Goal: Navigation & Orientation: Find specific page/section

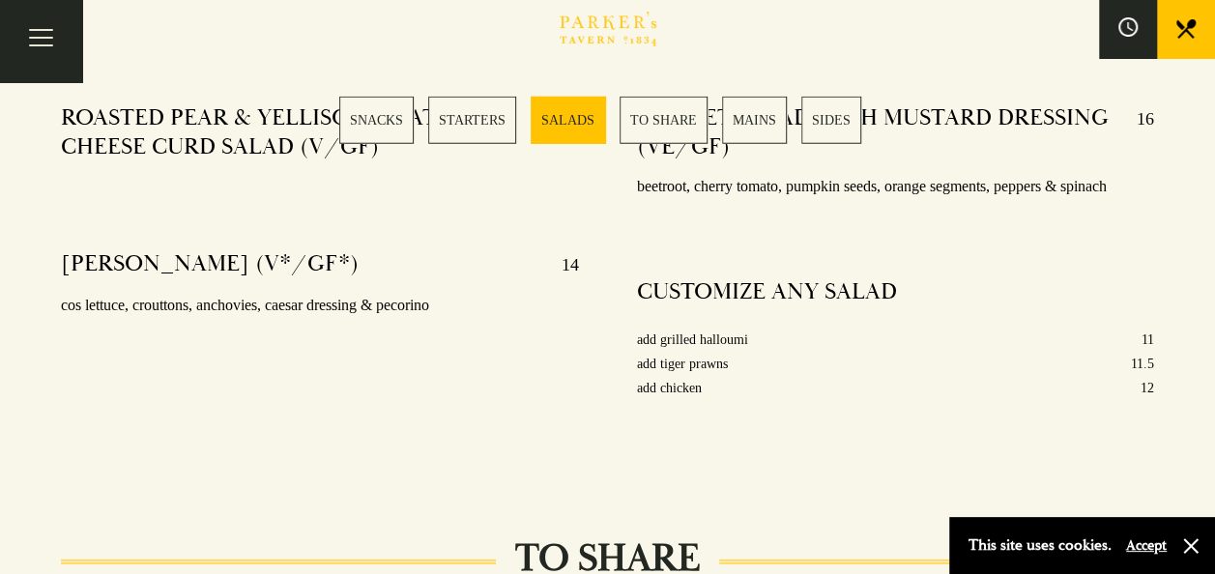
scroll to position [2508, 0]
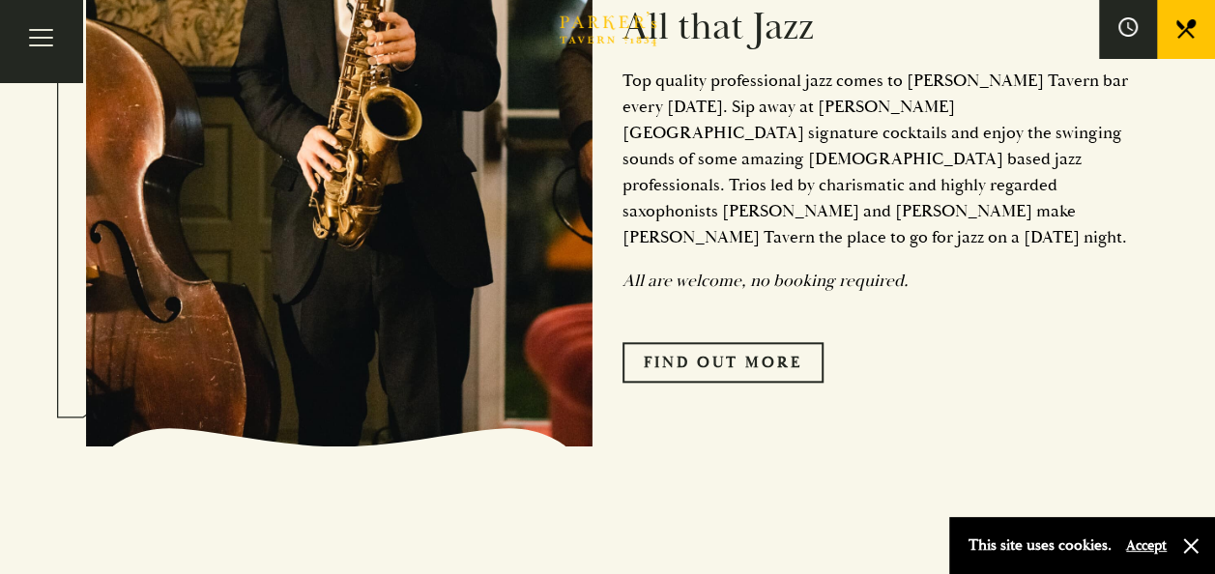
scroll to position [847, 0]
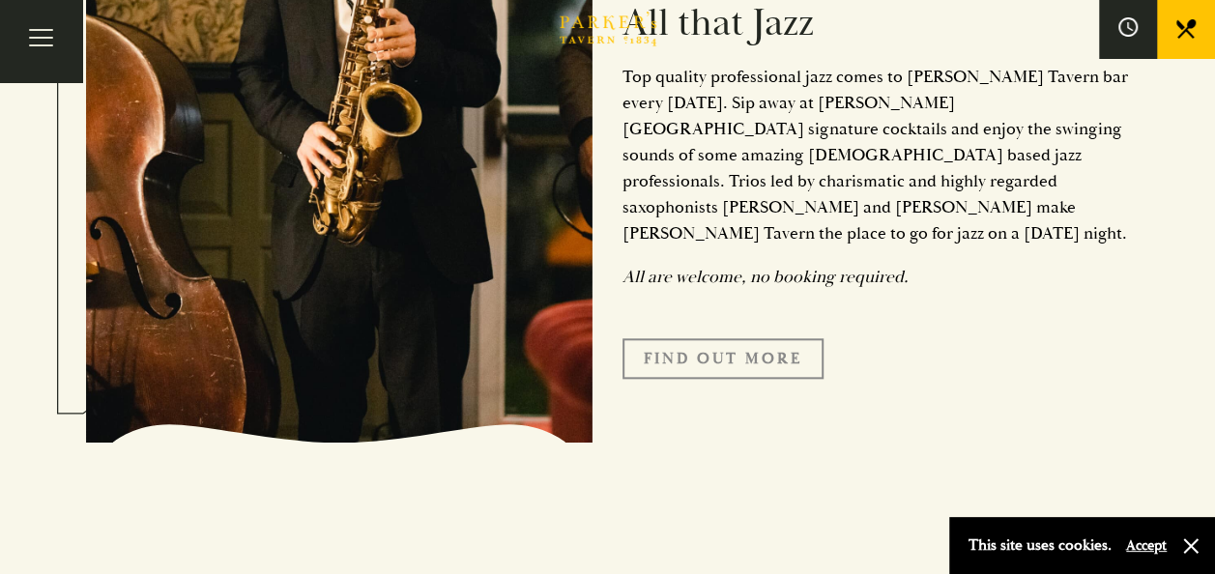
click at [707, 338] on link "Find Out More" at bounding box center [723, 358] width 201 height 41
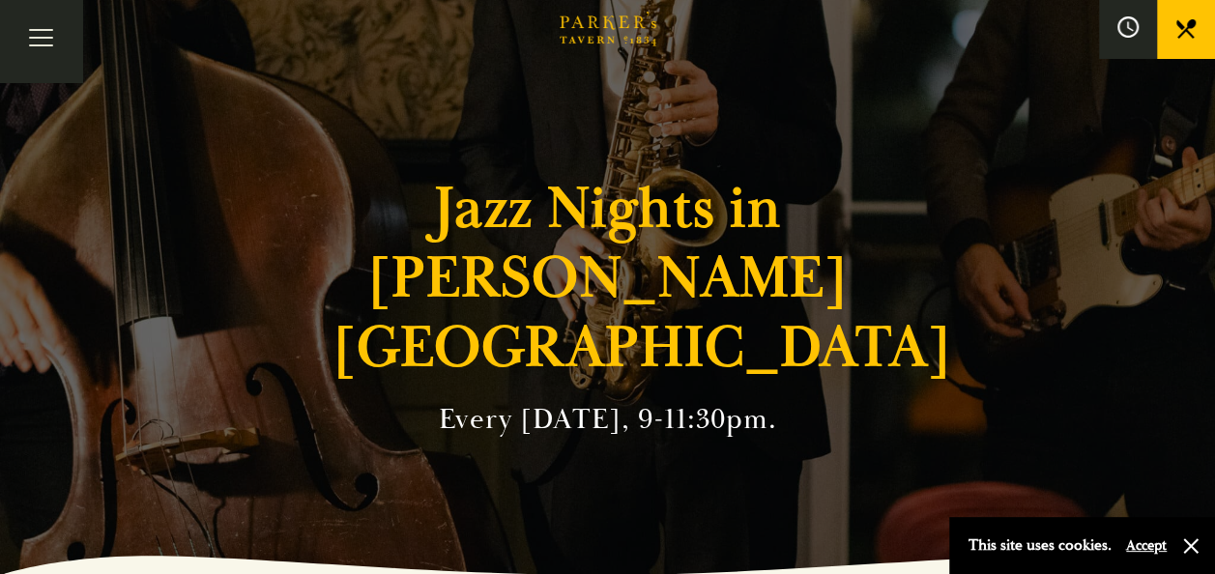
click at [1123, 37] on icon at bounding box center [1128, 26] width 21 height 21
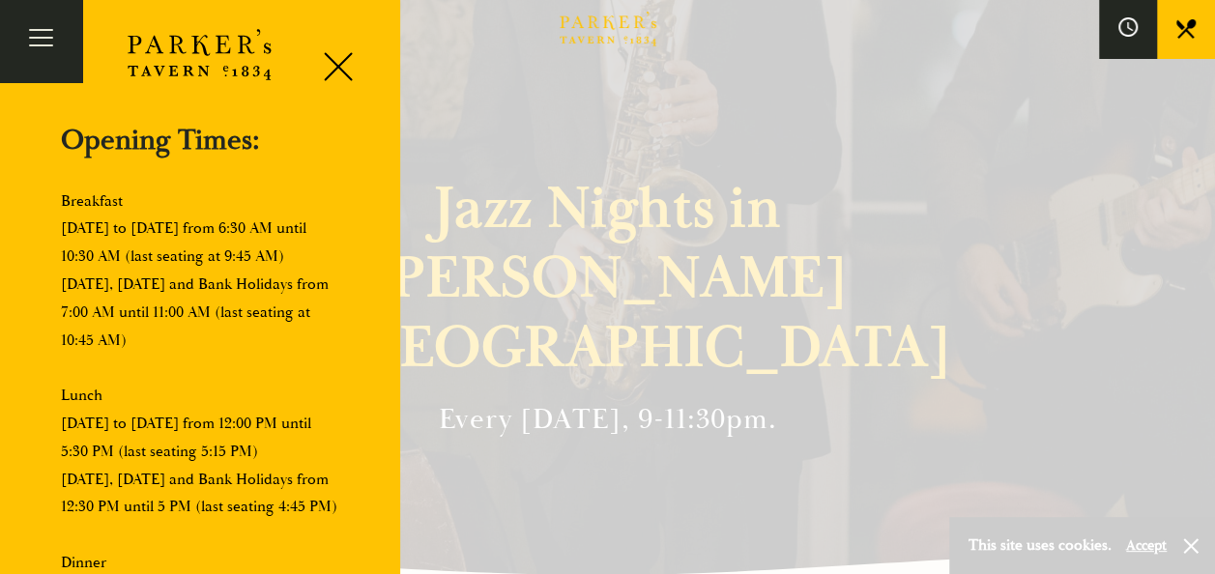
click at [1199, 44] on link at bounding box center [1186, 29] width 58 height 58
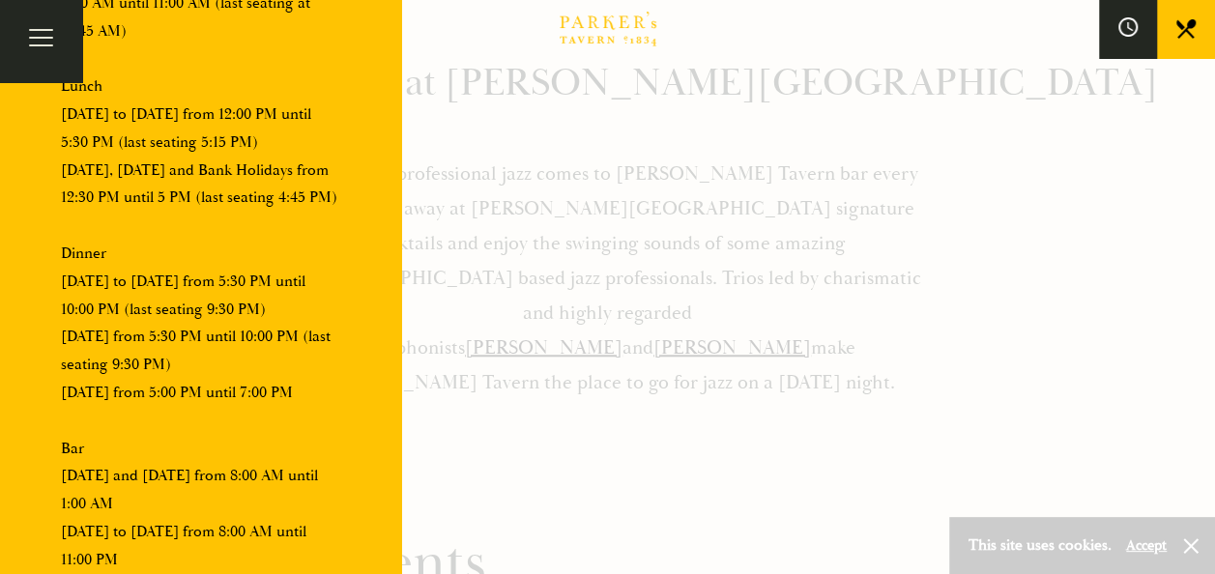
scroll to position [635, 0]
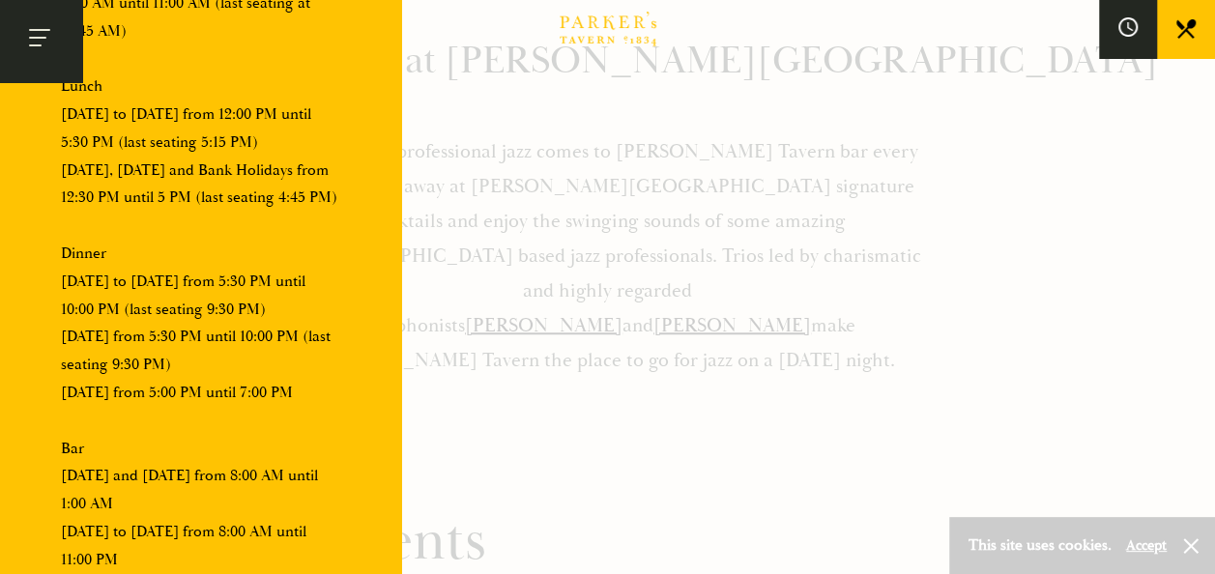
click at [24, 51] on button "Toggle navigation" at bounding box center [41, 41] width 82 height 82
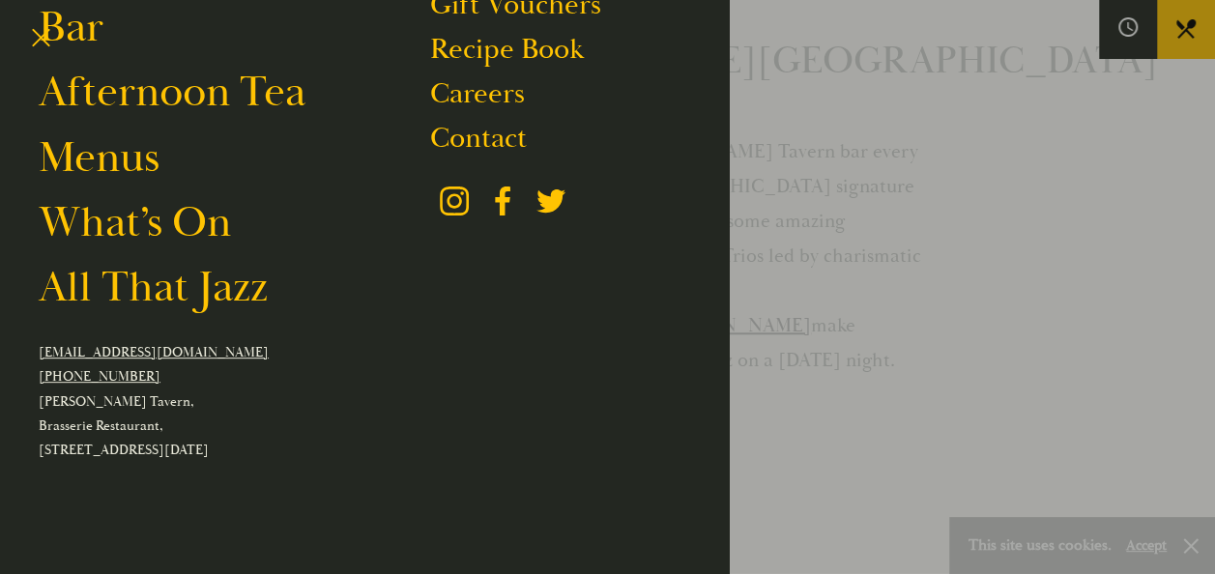
scroll to position [258, 0]
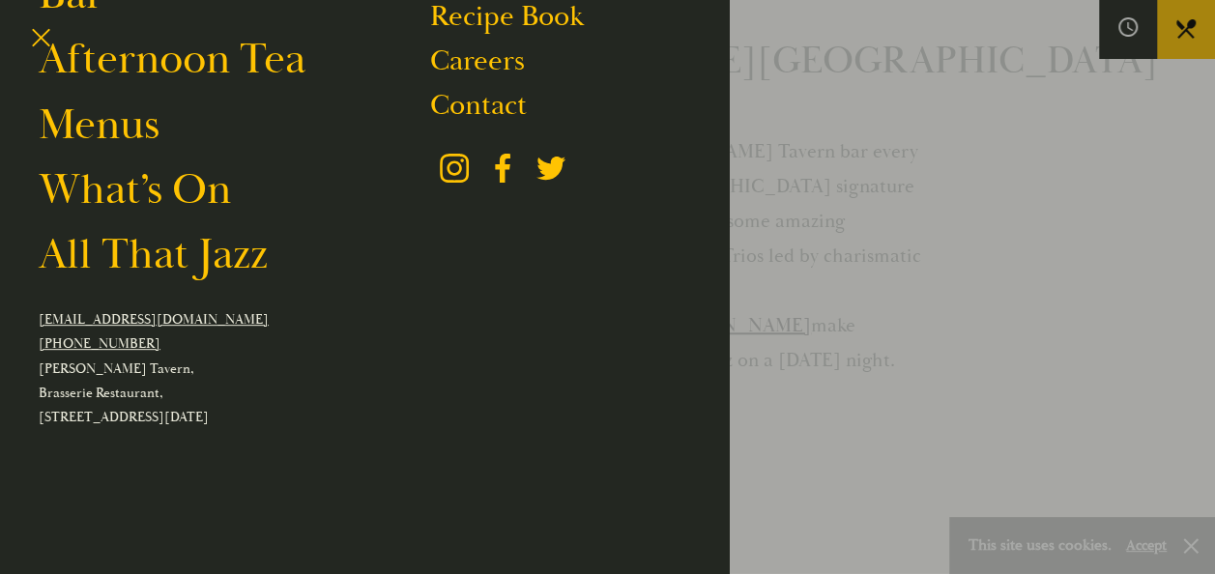
click at [1062, 355] on div at bounding box center [607, 287] width 1215 height 574
